Goal: Information Seeking & Learning: Learn about a topic

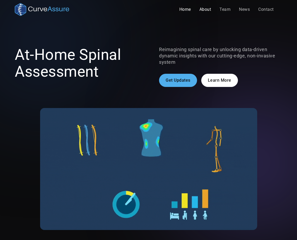
click at [200, 10] on link "About" at bounding box center [205, 9] width 20 height 11
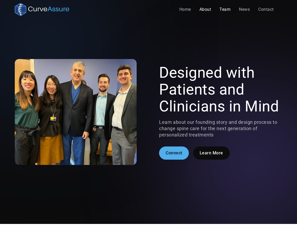
click at [223, 9] on link "Team" at bounding box center [225, 9] width 20 height 11
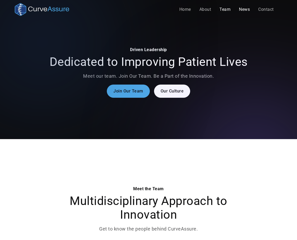
click at [242, 11] on link "News" at bounding box center [244, 9] width 19 height 11
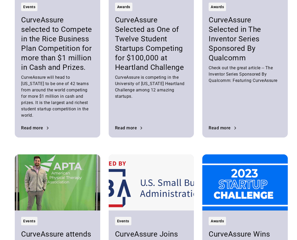
scroll to position [238, 0]
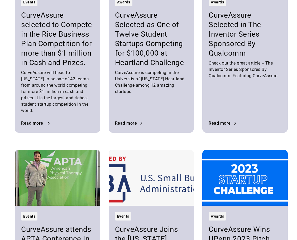
click at [37, 121] on div "Read more" at bounding box center [32, 123] width 22 height 4
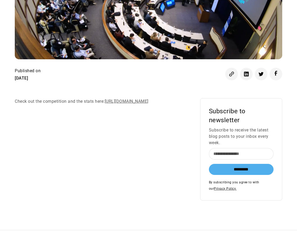
scroll to position [211, 0]
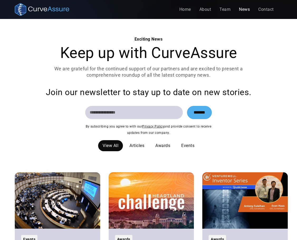
scroll to position [237, 0]
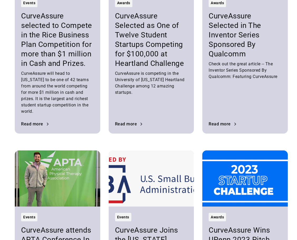
click at [135, 60] on h3 "CurveAssure Selected as One of Twelve Student Startups Competing for $100,000 a…" at bounding box center [151, 39] width 73 height 57
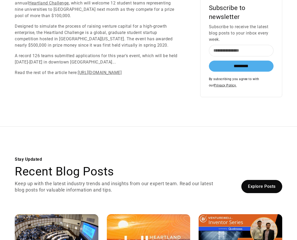
scroll to position [290, 0]
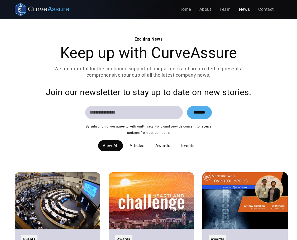
scroll to position [236, 0]
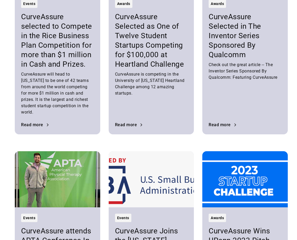
click at [209, 46] on h3 "CurveAssure Selected in The Inventor Series Sponsored By Qualcomm" at bounding box center [245, 36] width 73 height 48
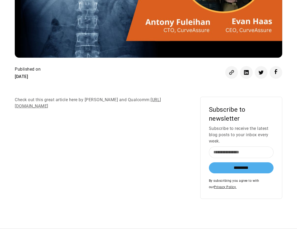
scroll to position [185, 0]
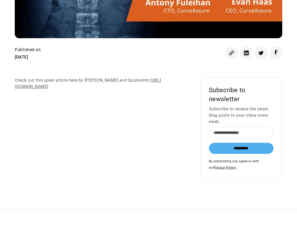
click at [41, 88] on link "[URL][DOMAIN_NAME]" at bounding box center [88, 83] width 146 height 11
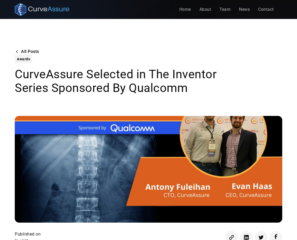
scroll to position [185, 0]
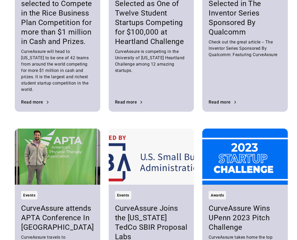
scroll to position [314, 0]
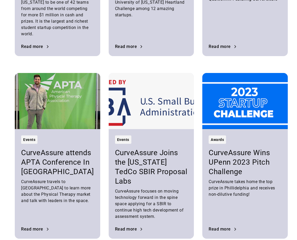
click at [70, 136] on div "Events" at bounding box center [57, 140] width 73 height 8
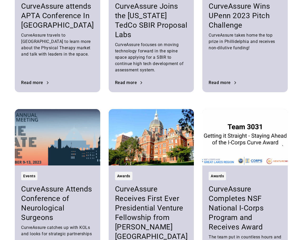
scroll to position [472, 0]
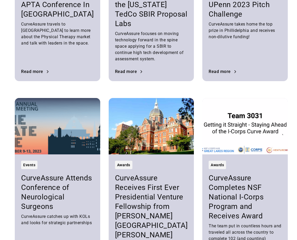
click at [58, 115] on img at bounding box center [58, 126] width 86 height 56
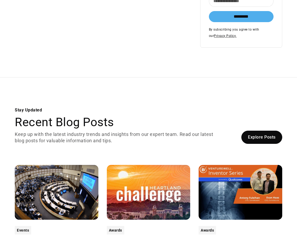
scroll to position [132, 0]
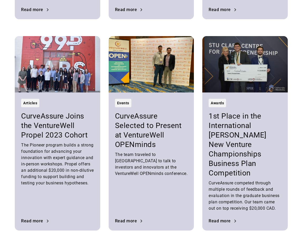
scroll to position [973, 0]
